Goal: Task Accomplishment & Management: Manage account settings

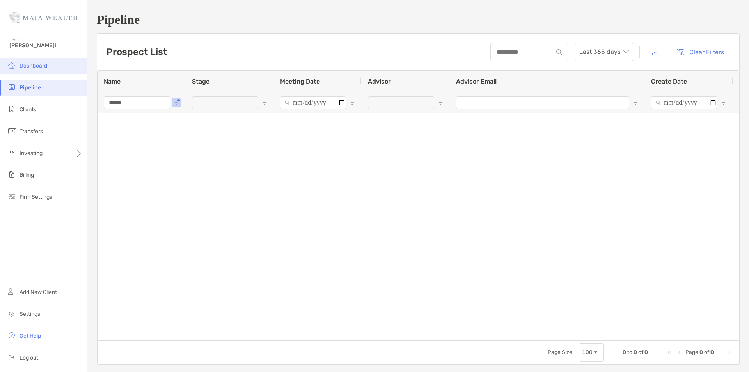
click at [35, 67] on span "Dashboard" at bounding box center [34, 65] width 28 height 7
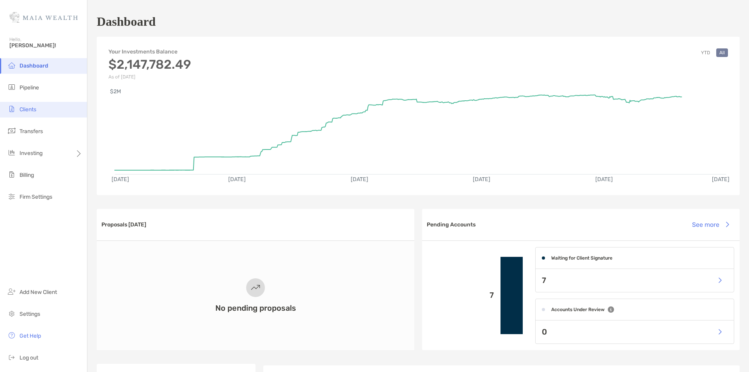
click at [39, 110] on li "Clients" at bounding box center [43, 110] width 87 height 16
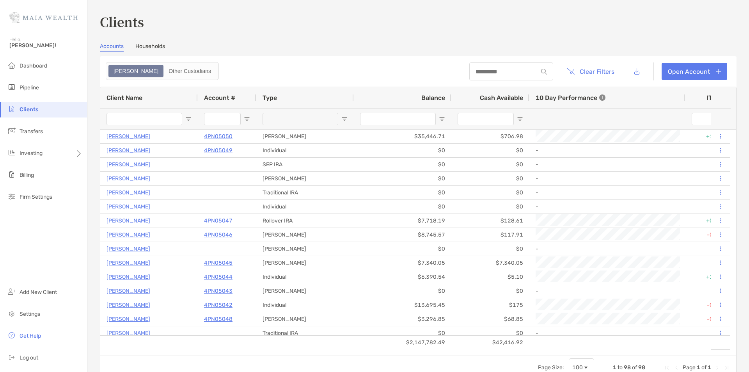
drag, startPoint x: 135, startPoint y: 110, endPoint x: 135, endPoint y: 116, distance: 5.5
click at [135, 116] on div at bounding box center [145, 119] width 76 height 21
click at [135, 117] on input "Client Name Filter Input" at bounding box center [145, 119] width 76 height 12
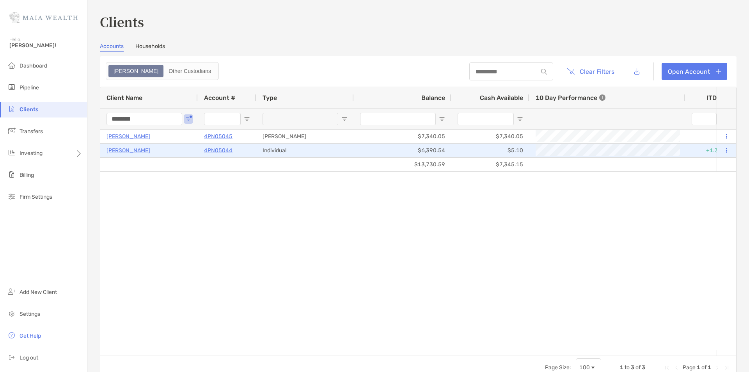
type input "********"
click at [139, 151] on p "[PERSON_NAME]" at bounding box center [129, 151] width 44 height 10
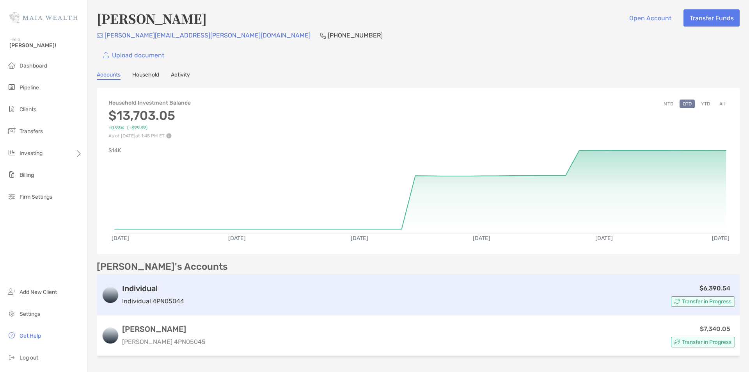
click at [164, 289] on h3 "Individual" at bounding box center [153, 288] width 62 height 9
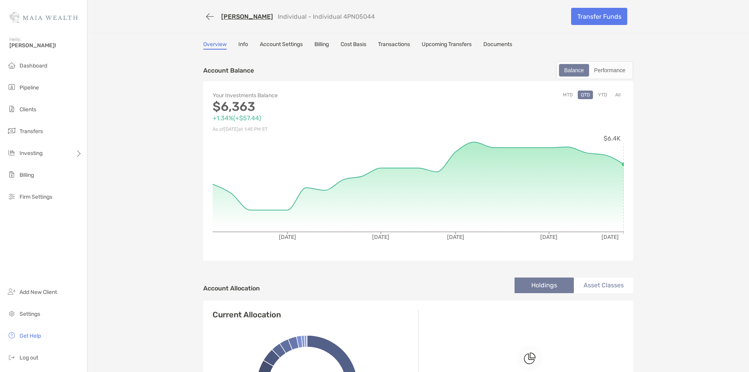
click at [447, 42] on link "Upcoming Transfers" at bounding box center [447, 45] width 50 height 9
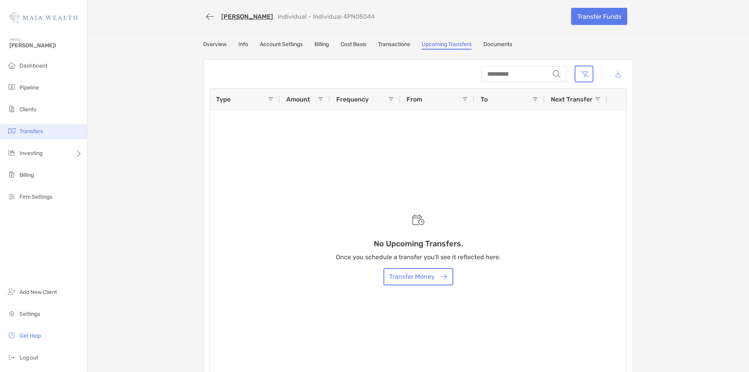
click at [48, 127] on li "Transfers" at bounding box center [43, 132] width 87 height 16
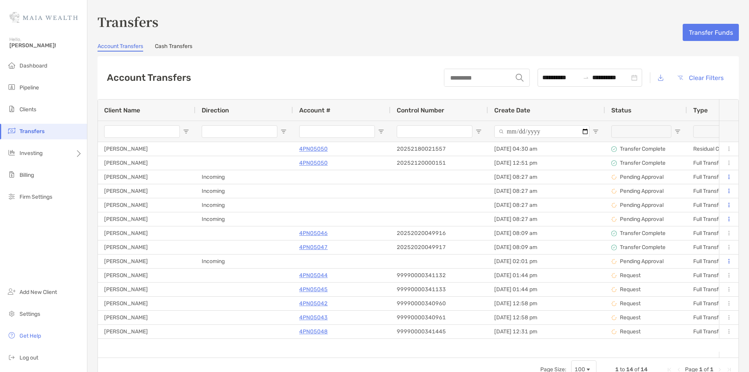
click at [126, 133] on input "Client Name Filter Input" at bounding box center [142, 131] width 76 height 12
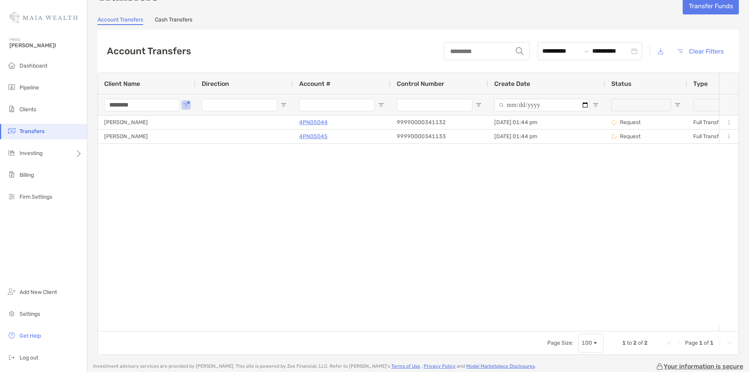
scroll to position [39, 0]
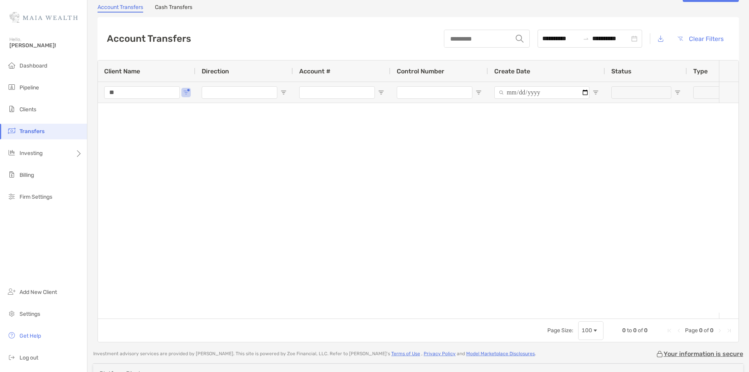
type input "*"
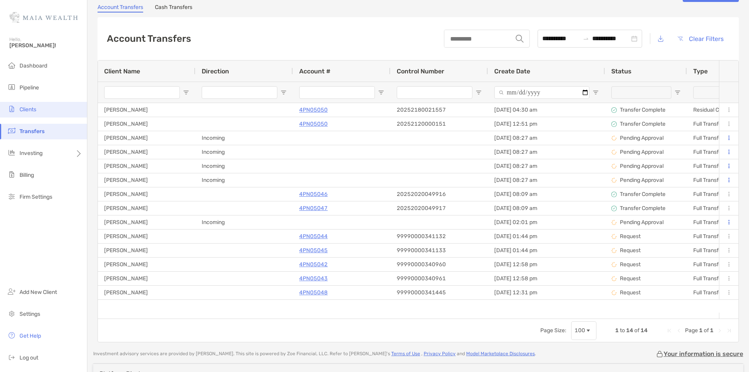
click at [35, 109] on span "Clients" at bounding box center [28, 109] width 17 height 7
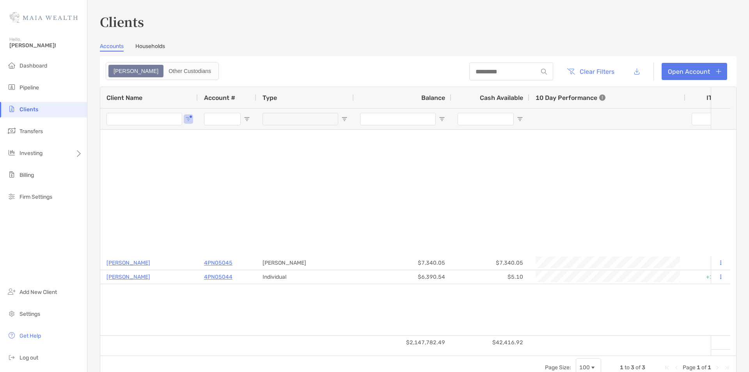
type input "********"
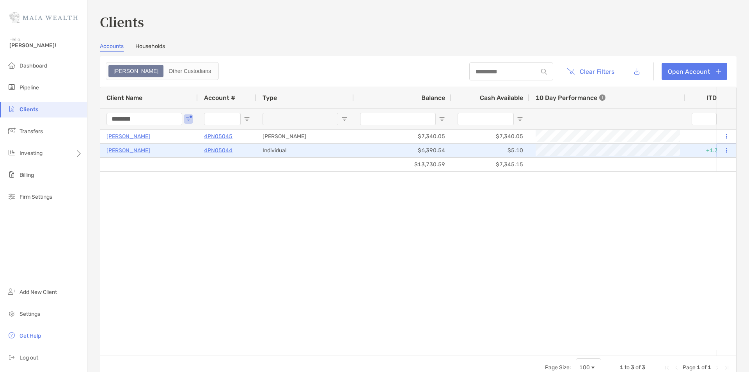
click at [723, 148] on button at bounding box center [726, 151] width 7 height 8
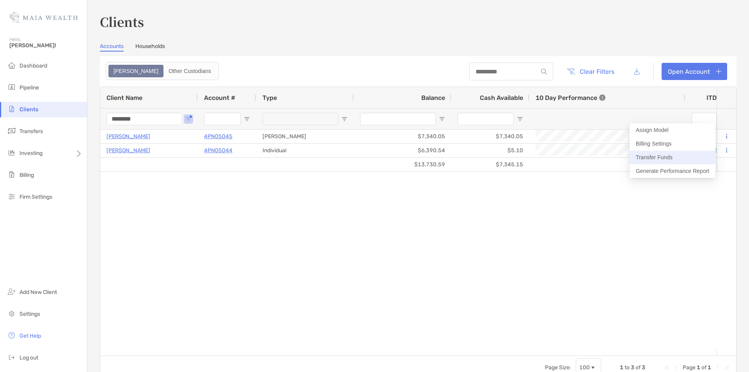
click at [671, 158] on button "Transfer Funds" at bounding box center [673, 158] width 86 height 14
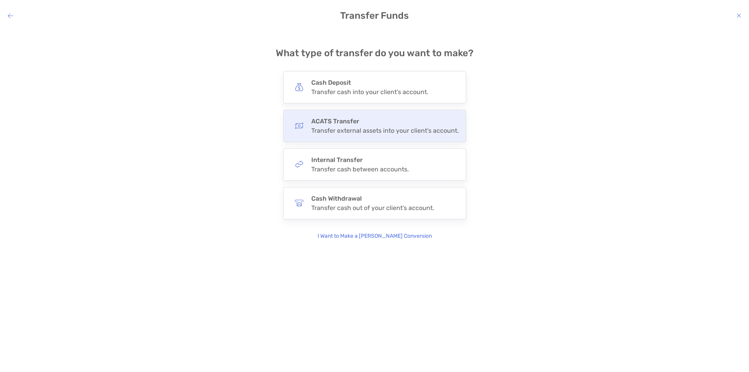
click at [362, 125] on div "ACATS Transfer Transfer external assets into your client's account." at bounding box center [385, 125] width 148 height 17
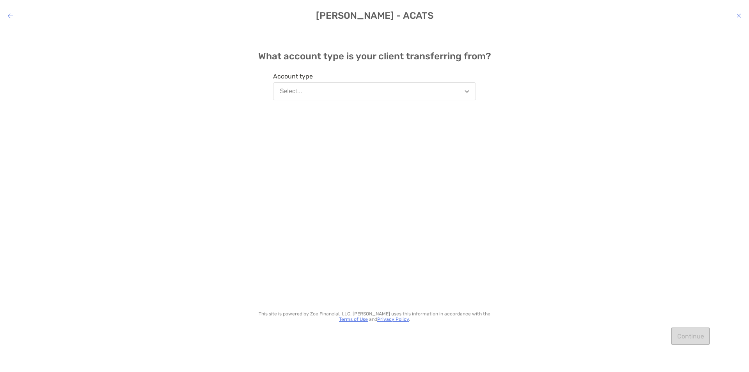
click at [329, 92] on button "Select..." at bounding box center [374, 91] width 203 height 18
click at [200, 68] on div "What account type is your client transferring from? Account type Select... Bene…" at bounding box center [374, 194] width 749 height 331
click at [14, 16] on div "[PERSON_NAME] - ACATS" at bounding box center [374, 15] width 749 height 11
click at [12, 14] on icon "modal" at bounding box center [10, 15] width 5 height 6
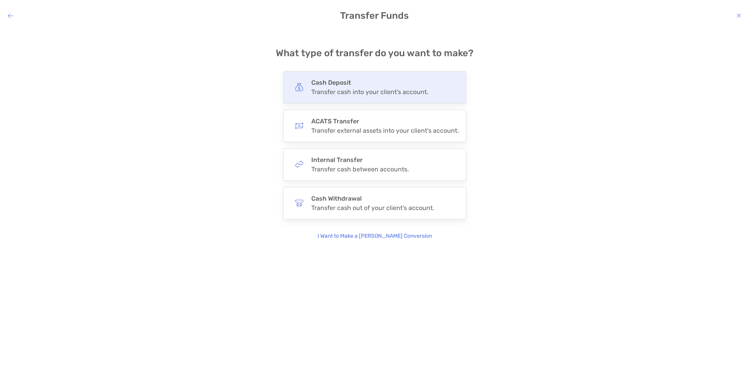
click at [426, 88] on div "Transfer cash into your client's account." at bounding box center [369, 91] width 117 height 7
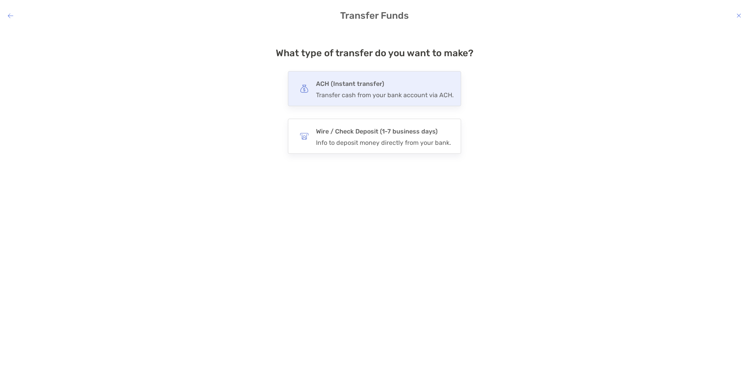
click at [368, 87] on h4 "ACH (Instant transfer)" at bounding box center [385, 83] width 138 height 11
click at [0, 0] on input "***" at bounding box center [0, 0] width 0 height 0
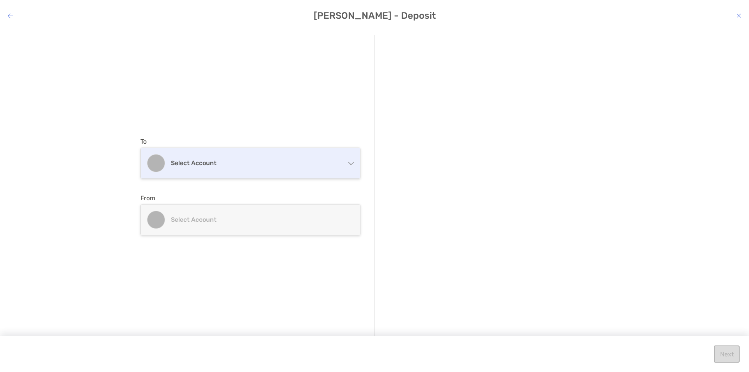
click at [332, 162] on h4 "Select account" at bounding box center [255, 162] width 169 height 7
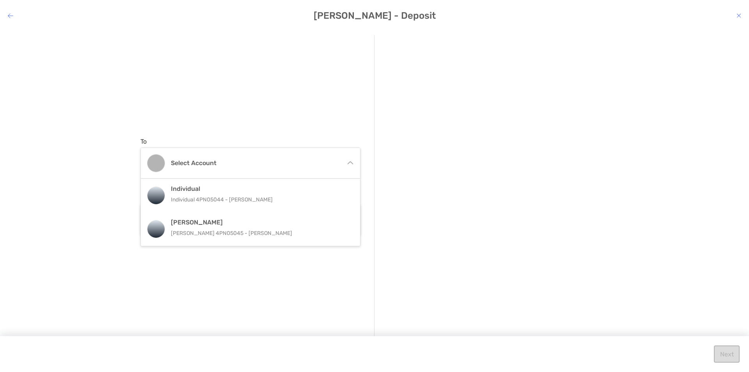
click at [321, 99] on div "To Select account Individual Individual 4PN05044 - [PERSON_NAME] [PERSON_NAME] …" at bounding box center [258, 186] width 234 height 302
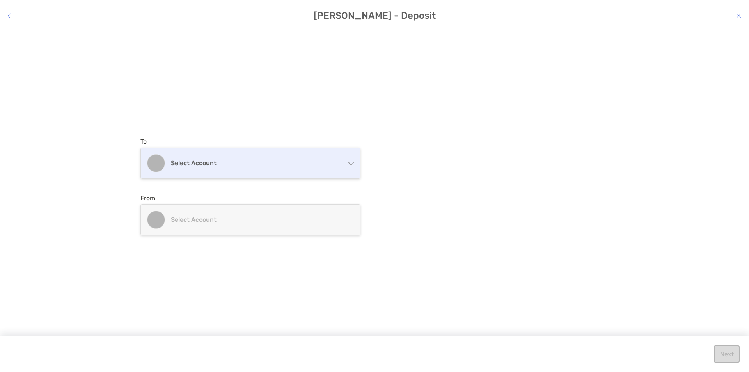
click at [258, 172] on div "Select account" at bounding box center [250, 163] width 219 height 30
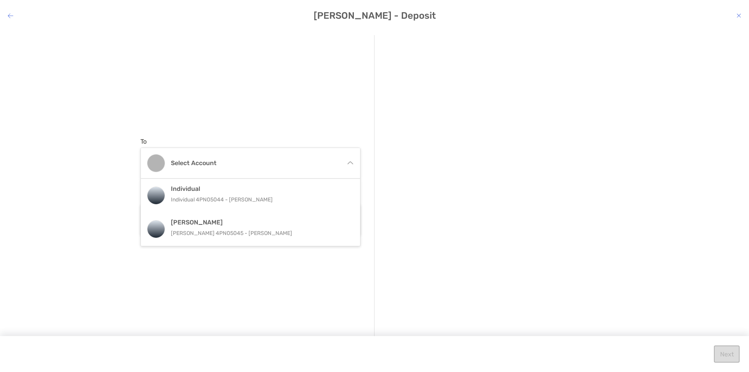
click at [253, 195] on p "Individual 4PN05044 - [PERSON_NAME]" at bounding box center [259, 200] width 176 height 10
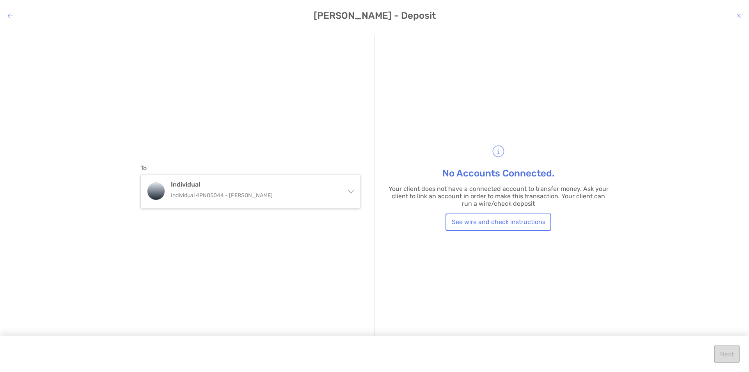
click at [17, 13] on h4 "[PERSON_NAME] - Deposit" at bounding box center [374, 15] width 749 height 11
click at [504, 224] on button "See wire and check instructions" at bounding box center [499, 221] width 106 height 17
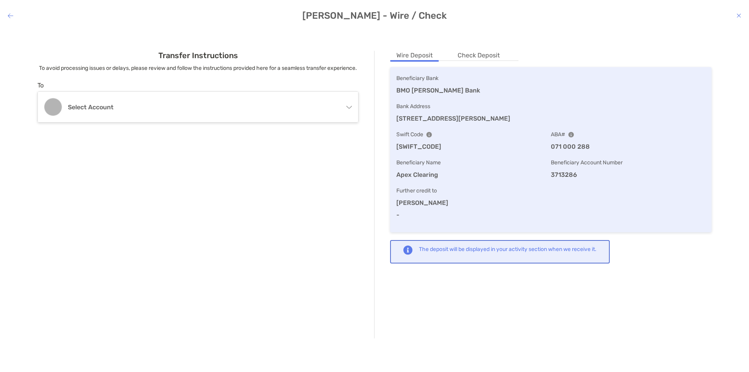
click at [13, 14] on h4 "[PERSON_NAME] - Wire / Check" at bounding box center [374, 15] width 749 height 11
click at [12, 13] on icon "modal" at bounding box center [10, 15] width 5 height 6
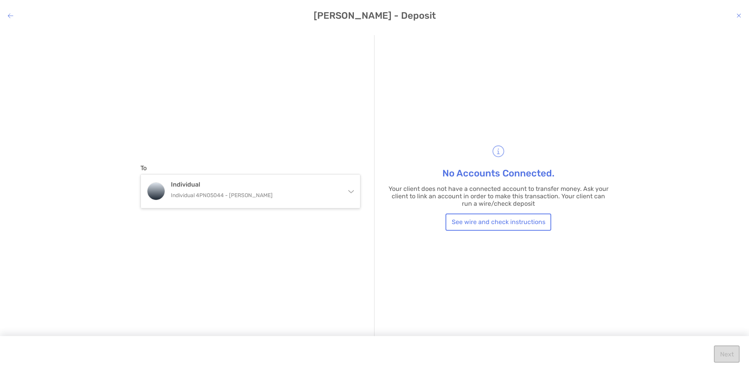
click at [10, 17] on icon "modal" at bounding box center [10, 15] width 5 height 6
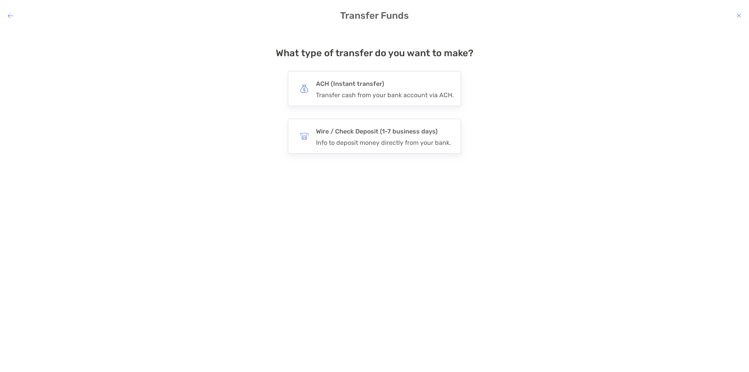
click at [10, 17] on icon "modal" at bounding box center [10, 15] width 5 height 6
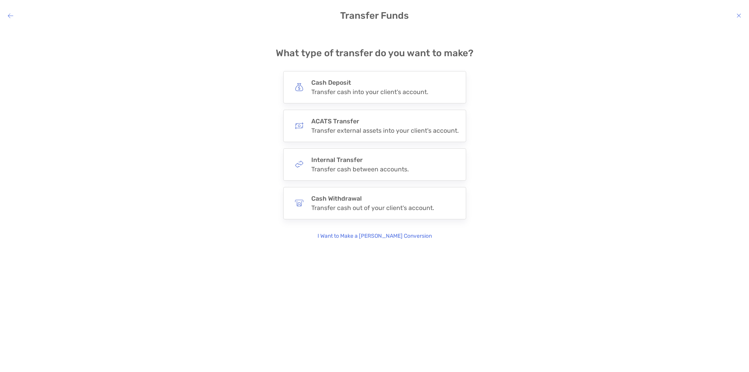
click at [10, 17] on icon "modal" at bounding box center [10, 15] width 5 height 6
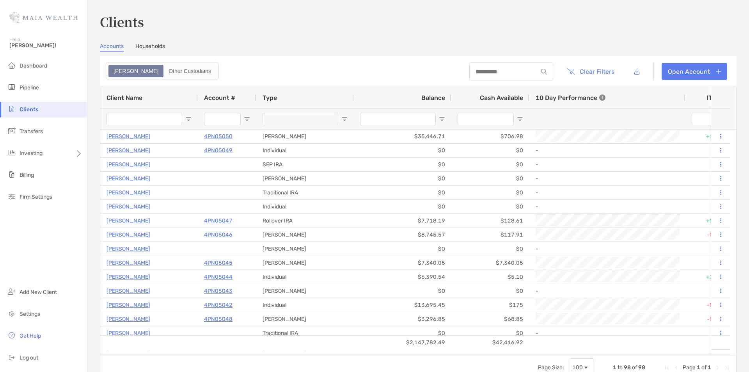
type input "********"
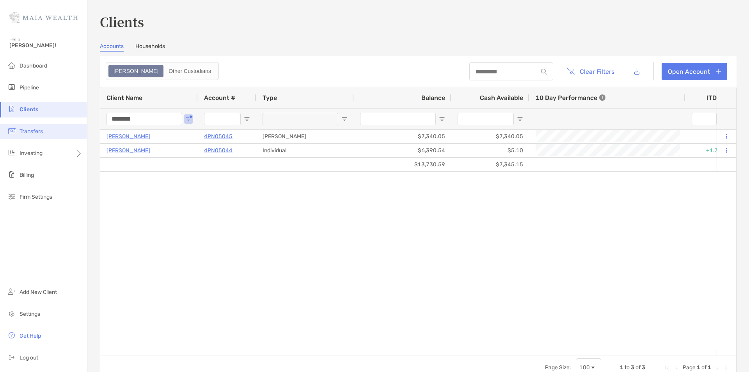
click at [37, 125] on li "Transfers" at bounding box center [43, 132] width 87 height 16
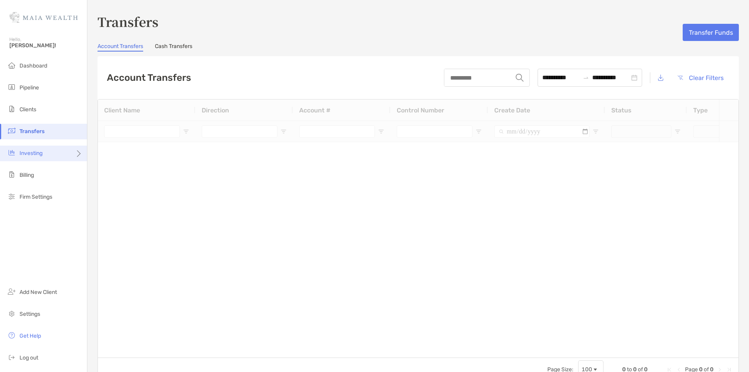
drag, startPoint x: 32, startPoint y: 155, endPoint x: 32, endPoint y: 149, distance: 6.2
click at [32, 154] on span "Investing" at bounding box center [31, 153] width 23 height 7
click at [28, 64] on span "Dashboard" at bounding box center [34, 65] width 28 height 7
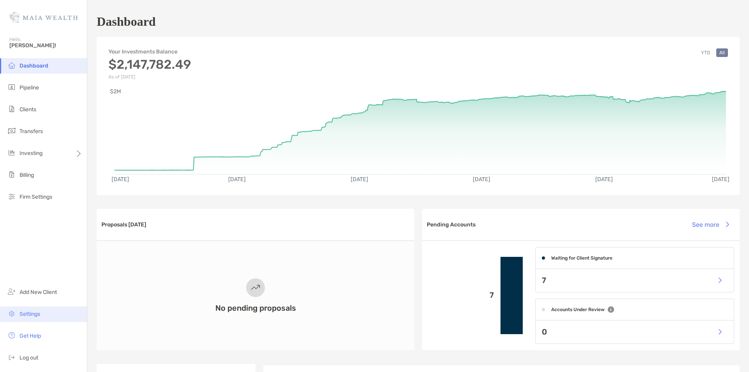
click at [35, 316] on span "Settings" at bounding box center [30, 314] width 21 height 7
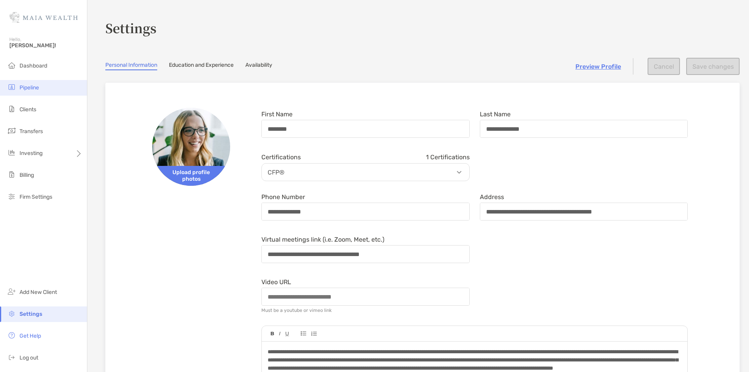
click at [23, 85] on span "Pipeline" at bounding box center [30, 87] width 20 height 7
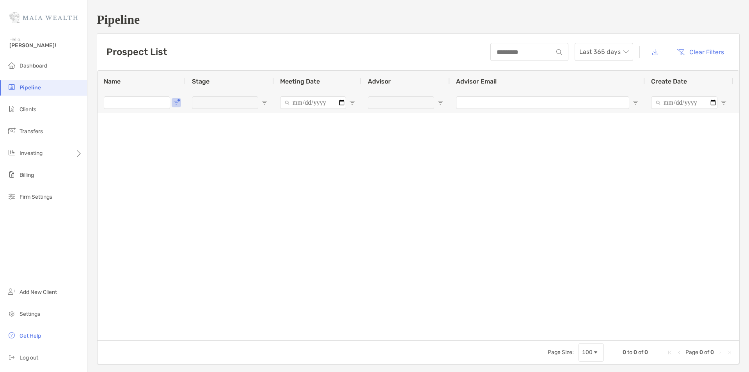
type input "*****"
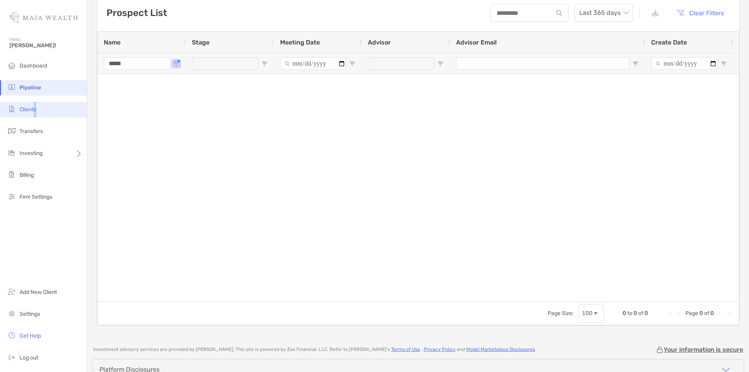
click at [37, 107] on li "Clients" at bounding box center [43, 110] width 87 height 16
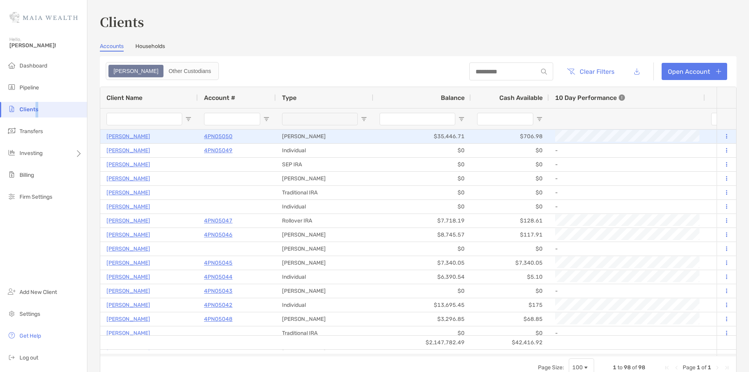
type input "********"
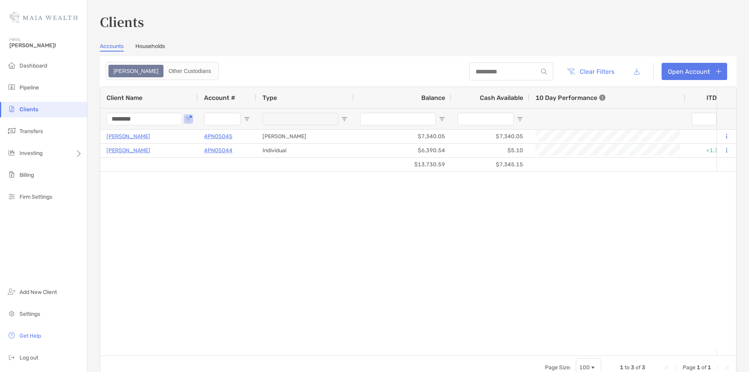
click at [500, 65] on div at bounding box center [512, 71] width 84 height 18
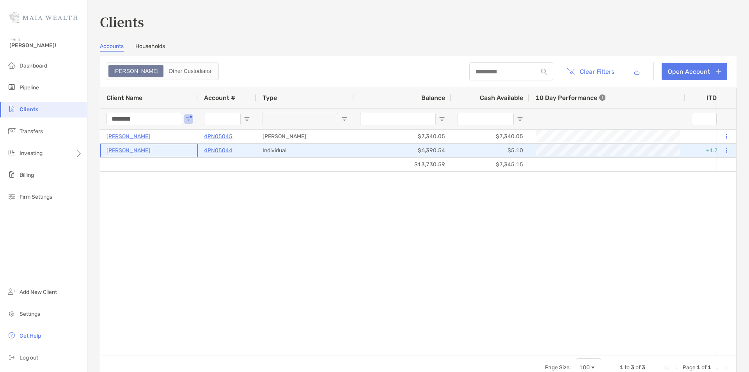
click at [129, 151] on p "[PERSON_NAME]" at bounding box center [129, 151] width 44 height 10
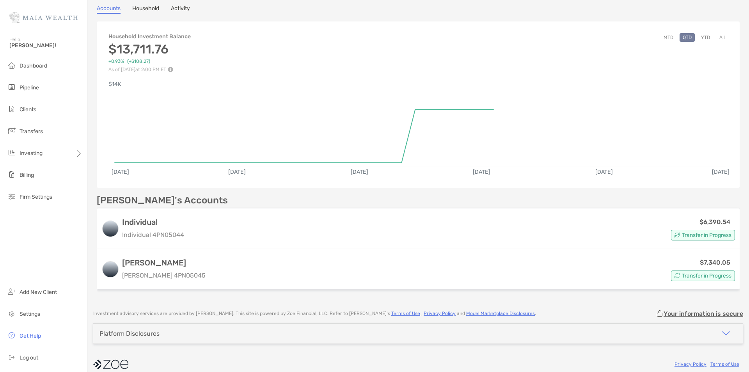
scroll to position [75, 0]
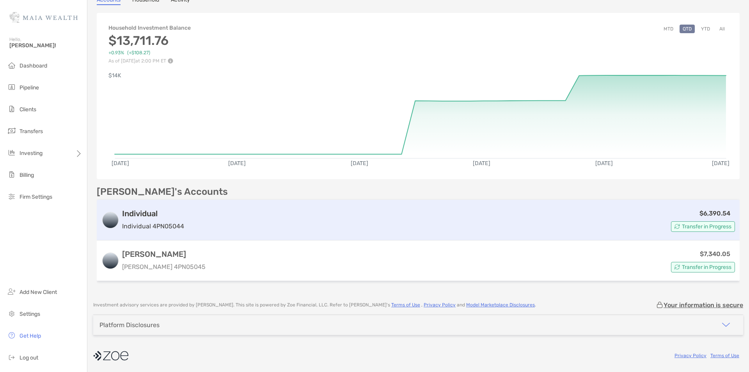
click at [159, 217] on h3 "Individual" at bounding box center [153, 213] width 62 height 9
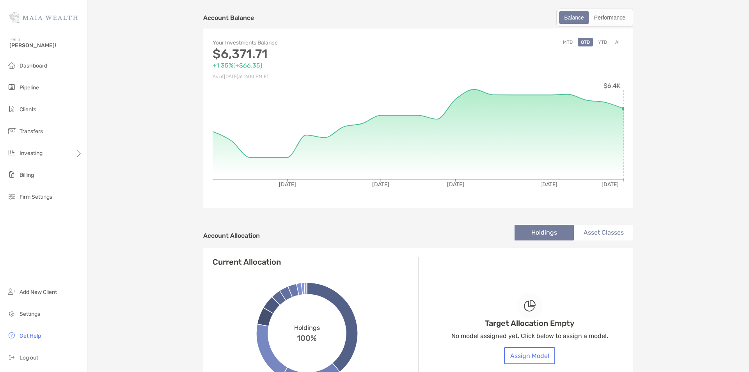
scroll to position [117, 0]
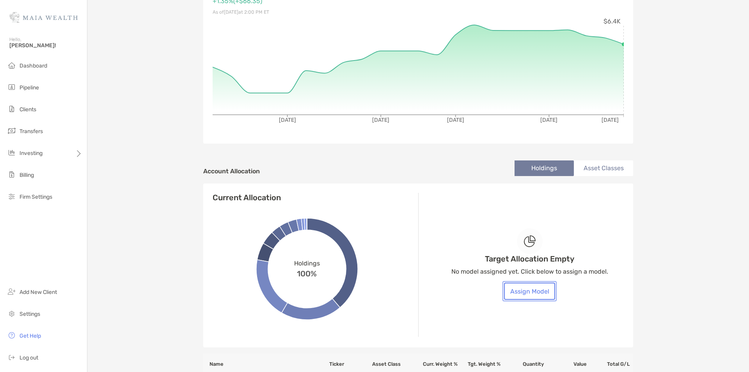
click at [537, 290] on button "Assign Model" at bounding box center [529, 291] width 51 height 17
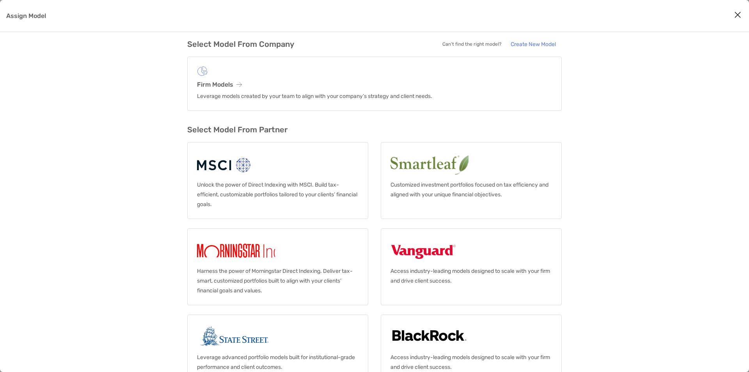
scroll to position [35, 0]
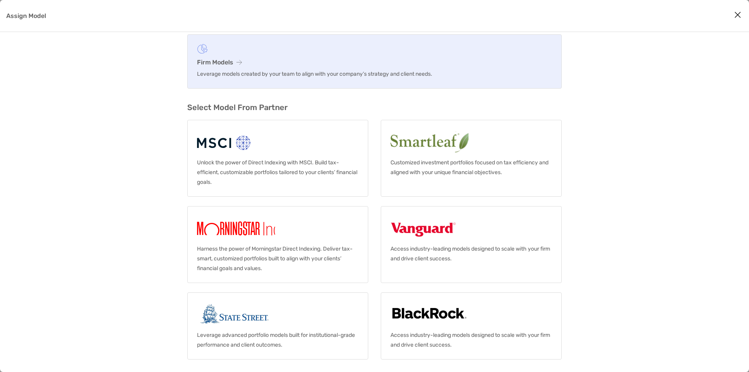
click at [238, 61] on icon "Assign Model" at bounding box center [239, 62] width 5 height 6
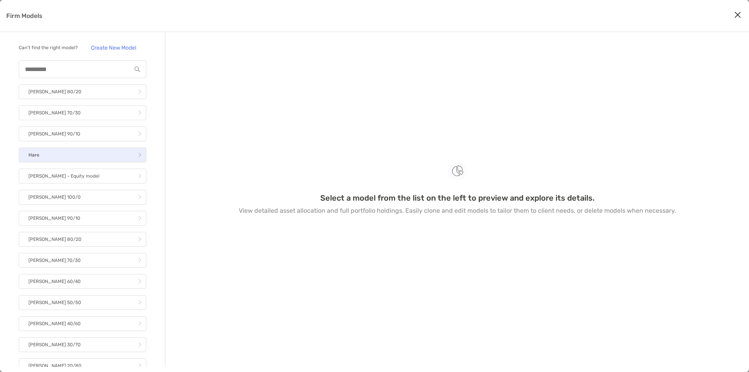
click at [130, 162] on link "Hare" at bounding box center [83, 155] width 128 height 15
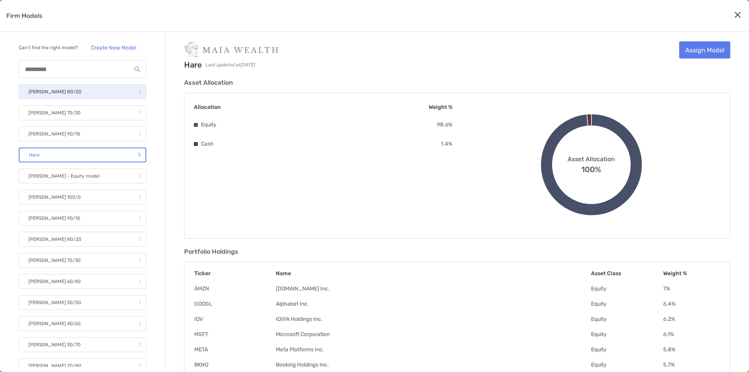
click at [108, 99] on link "[PERSON_NAME] 80/20" at bounding box center [83, 91] width 128 height 15
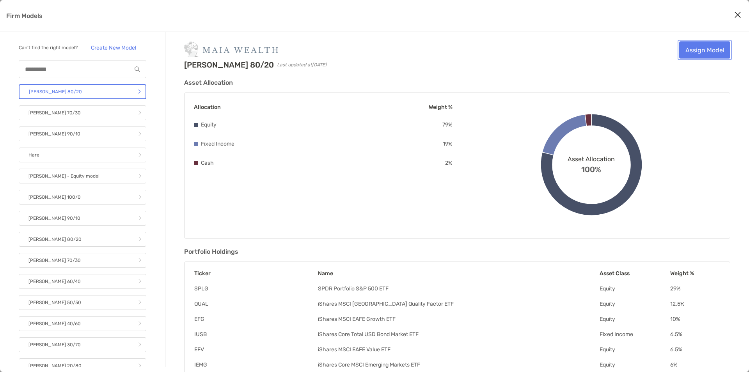
click at [710, 53] on link "Assign Model" at bounding box center [705, 49] width 51 height 17
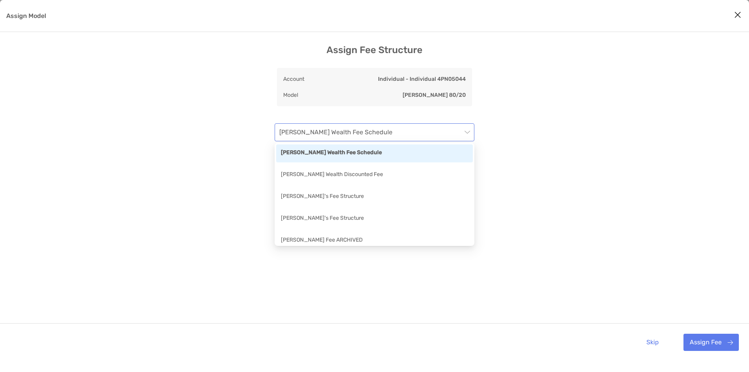
click at [394, 133] on span "[PERSON_NAME] Wealth Fee Schedule" at bounding box center [374, 132] width 190 height 17
click at [585, 130] on div "Assign Fee Structure Account Individual - Individual 4PN05044 Model [PERSON_NAM…" at bounding box center [374, 202] width 749 height 317
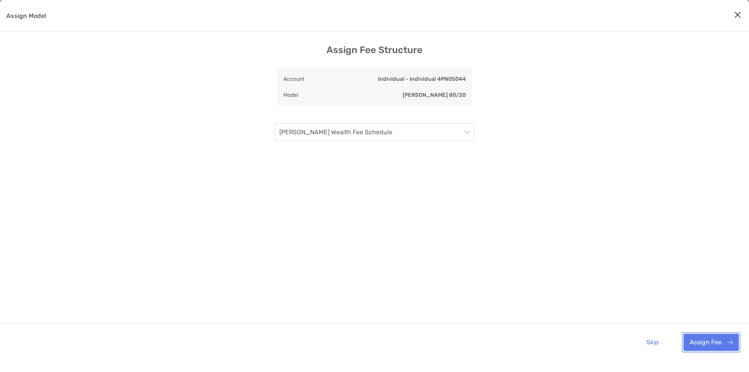
click at [719, 342] on button "Assign Fee" at bounding box center [711, 342] width 55 height 17
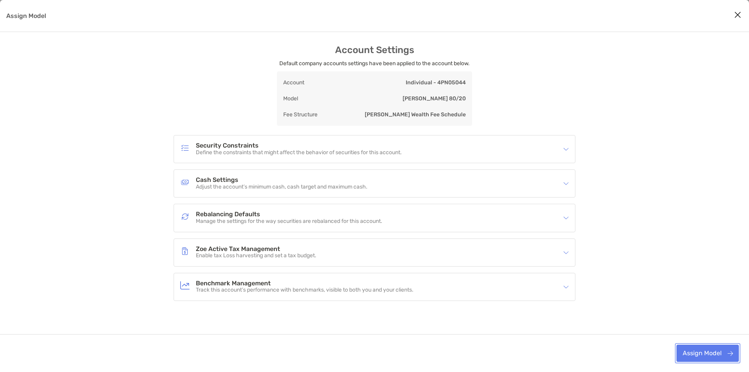
click at [705, 354] on button "Assign Model" at bounding box center [708, 353] width 62 height 17
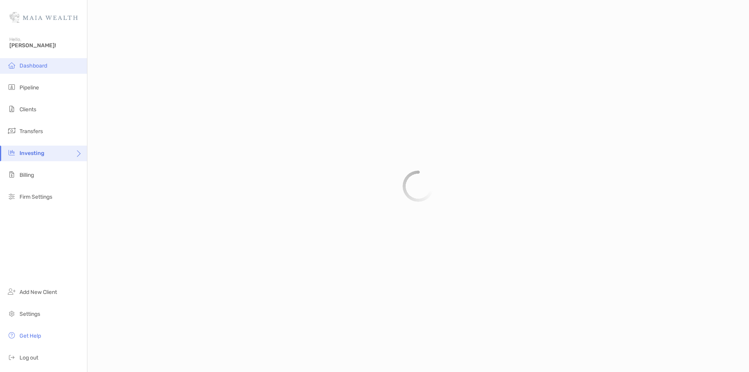
click at [33, 65] on span "Dashboard" at bounding box center [34, 65] width 28 height 7
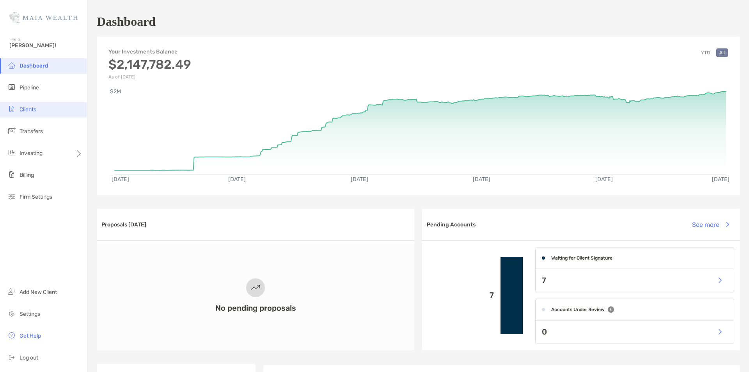
click at [28, 111] on span "Clients" at bounding box center [28, 109] width 17 height 7
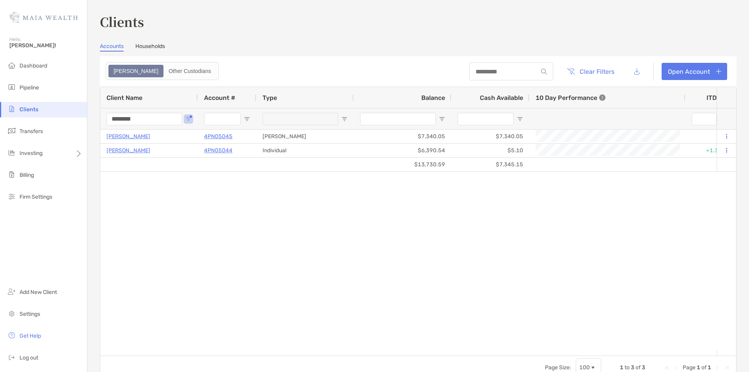
drag, startPoint x: 144, startPoint y: 120, endPoint x: 56, endPoint y: 115, distance: 88.4
click at [60, 118] on div "Clients Hello, [PERSON_NAME]! Dashboard Pipeline Clients Transfers Investing Bi…" at bounding box center [374, 186] width 749 height 372
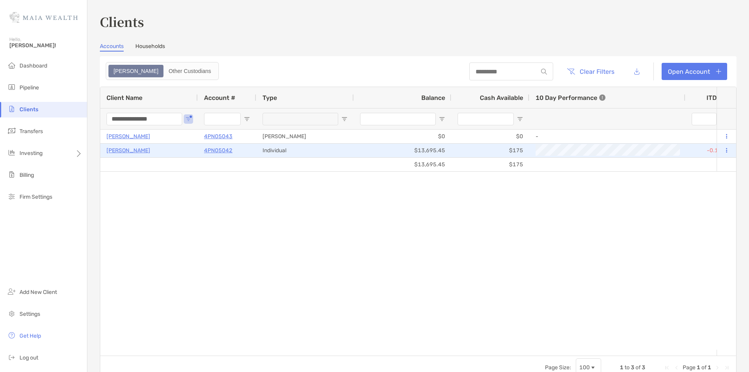
type input "**********"
click at [128, 150] on p "[PERSON_NAME]" at bounding box center [129, 151] width 44 height 10
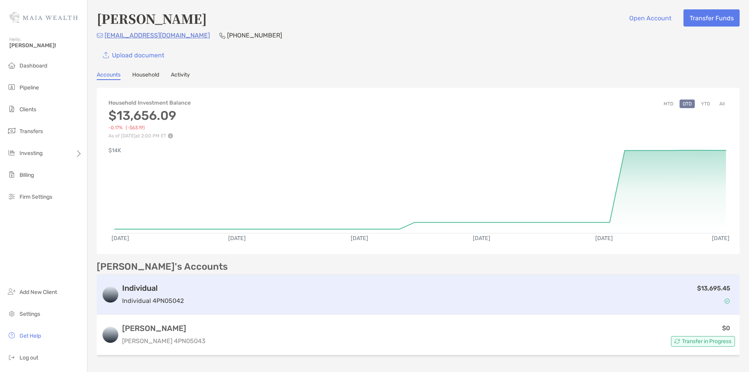
click at [148, 287] on h3 "Individual" at bounding box center [153, 287] width 62 height 9
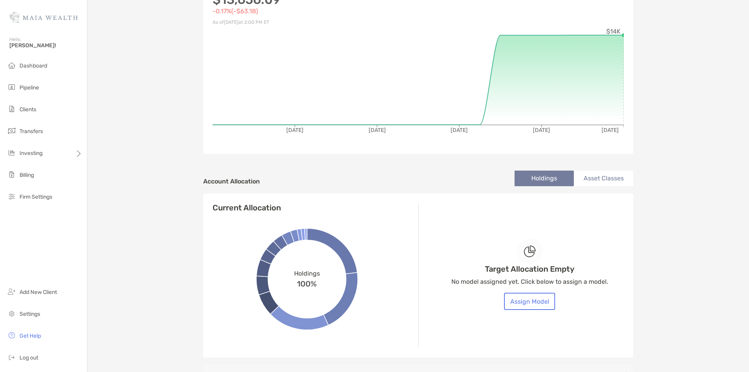
scroll to position [117, 0]
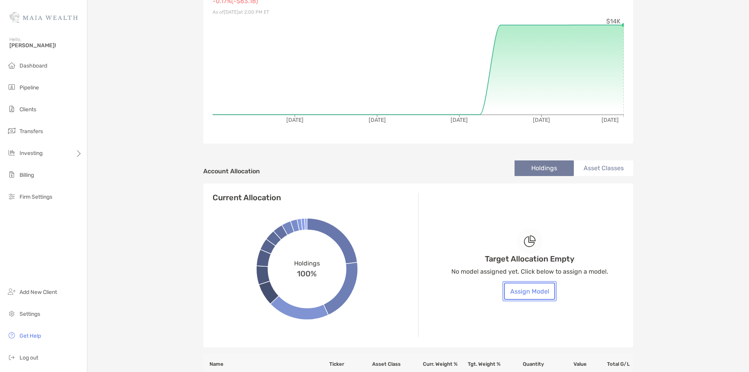
click at [533, 289] on button "Assign Model" at bounding box center [529, 291] width 51 height 17
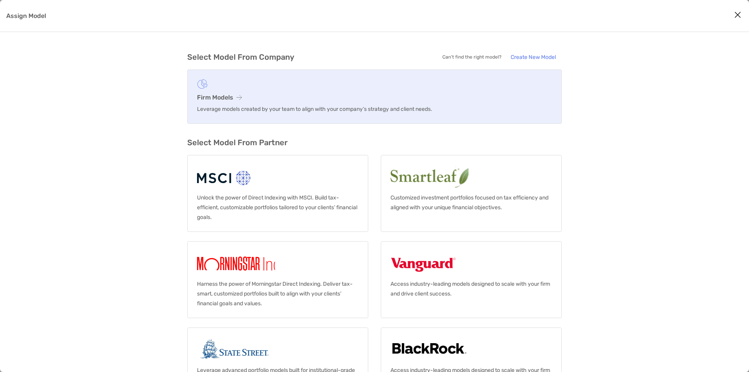
click at [231, 100] on h3 "Firm Models" at bounding box center [374, 97] width 355 height 7
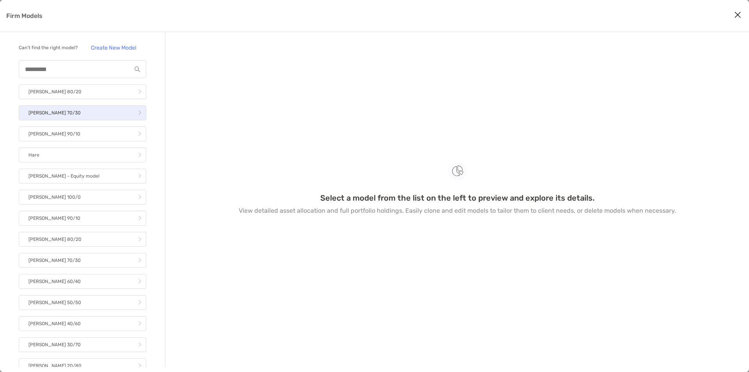
click at [92, 120] on link "[PERSON_NAME] 70/30" at bounding box center [83, 112] width 128 height 15
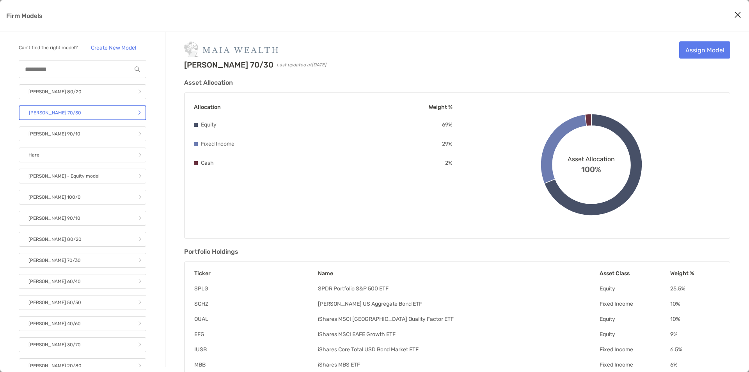
click at [735, 14] on button "Close modal" at bounding box center [738, 15] width 12 height 12
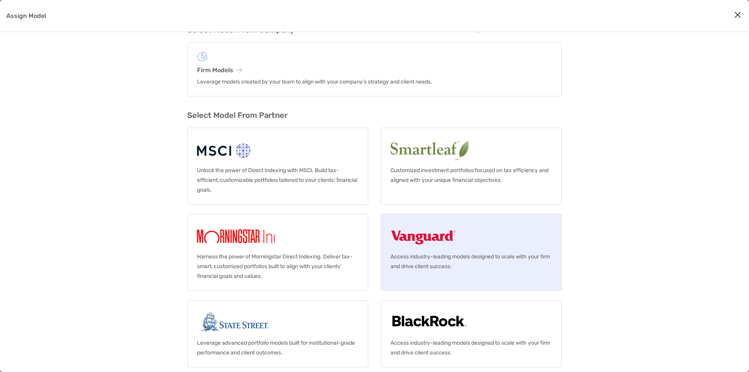
scroll to position [35, 0]
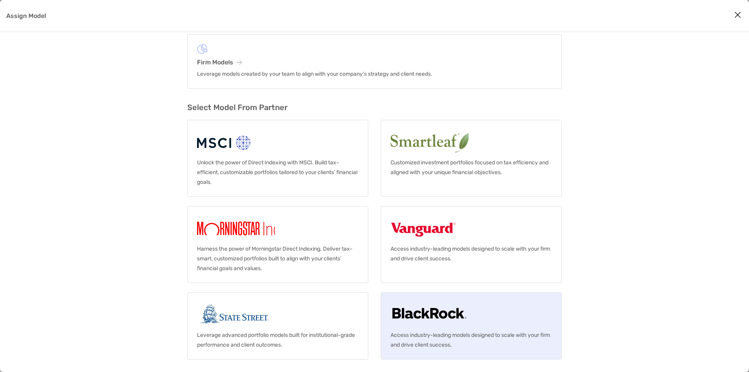
click at [440, 315] on img "Assign Model" at bounding box center [430, 314] width 78 height 25
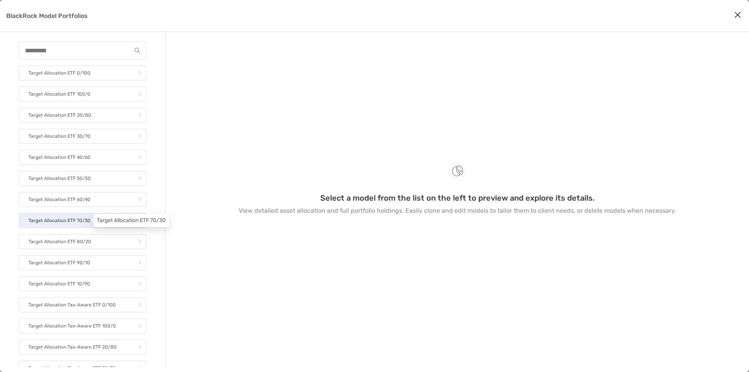
click at [69, 221] on p "Target Allocation ETF 70/30" at bounding box center [59, 221] width 62 height 10
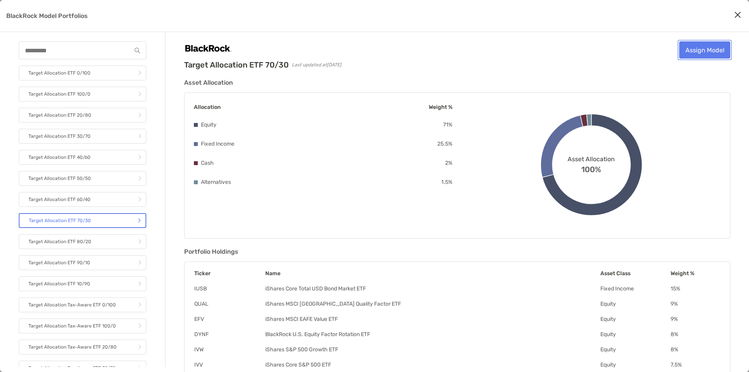
click at [715, 48] on link "Assign Model" at bounding box center [705, 49] width 51 height 17
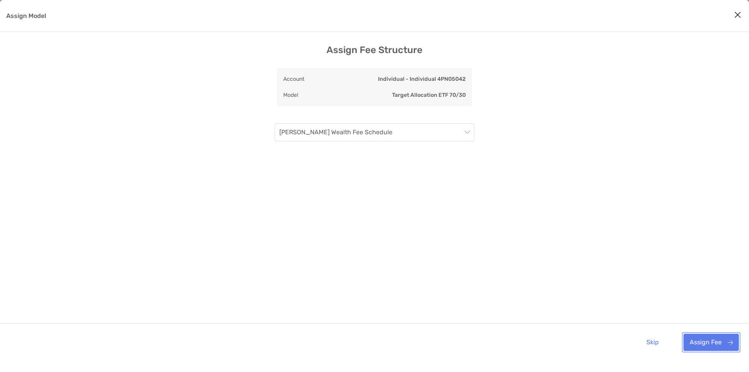
click at [721, 345] on button "Assign Fee" at bounding box center [711, 342] width 55 height 17
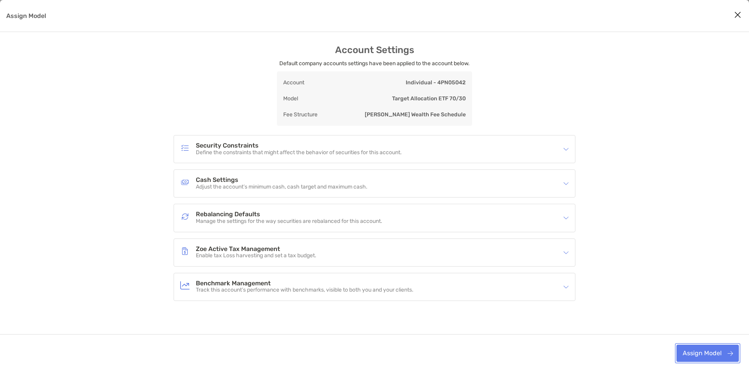
click at [711, 350] on button "Assign Model" at bounding box center [708, 353] width 62 height 17
